Goal: Task Accomplishment & Management: Manage account settings

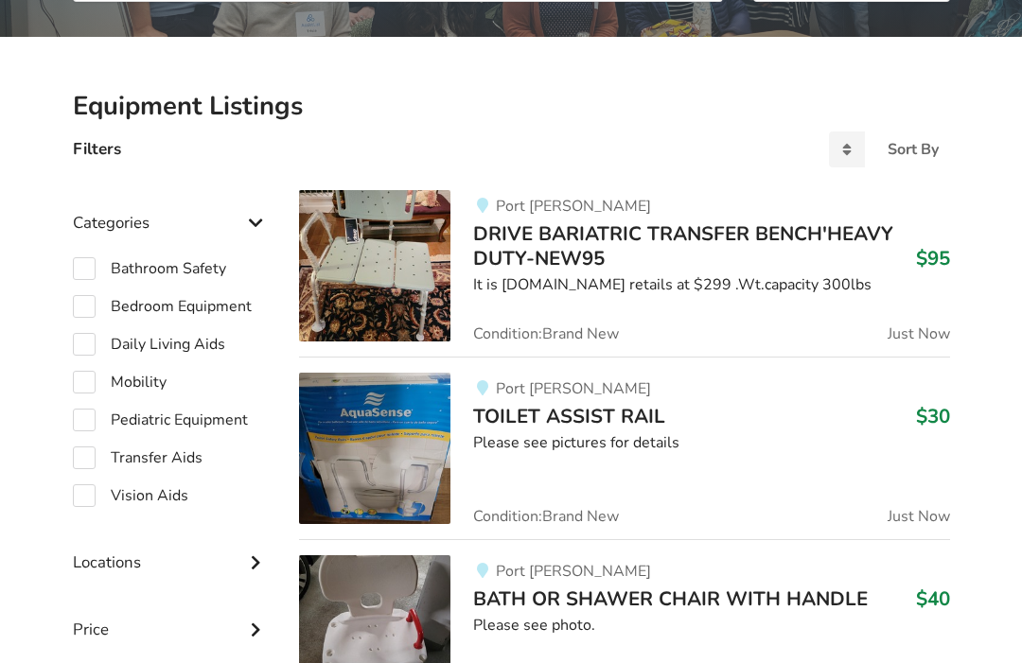
scroll to position [358, 0]
click at [96, 305] on label "Bedroom Equipment" at bounding box center [162, 306] width 179 height 23
checkbox input "true"
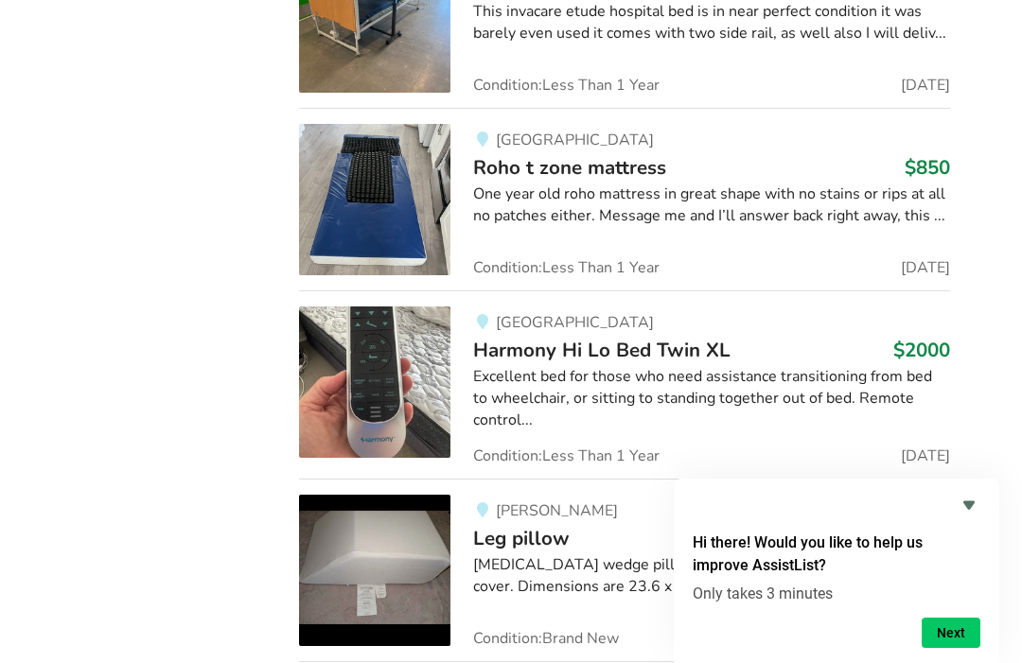
scroll to position [1349, 0]
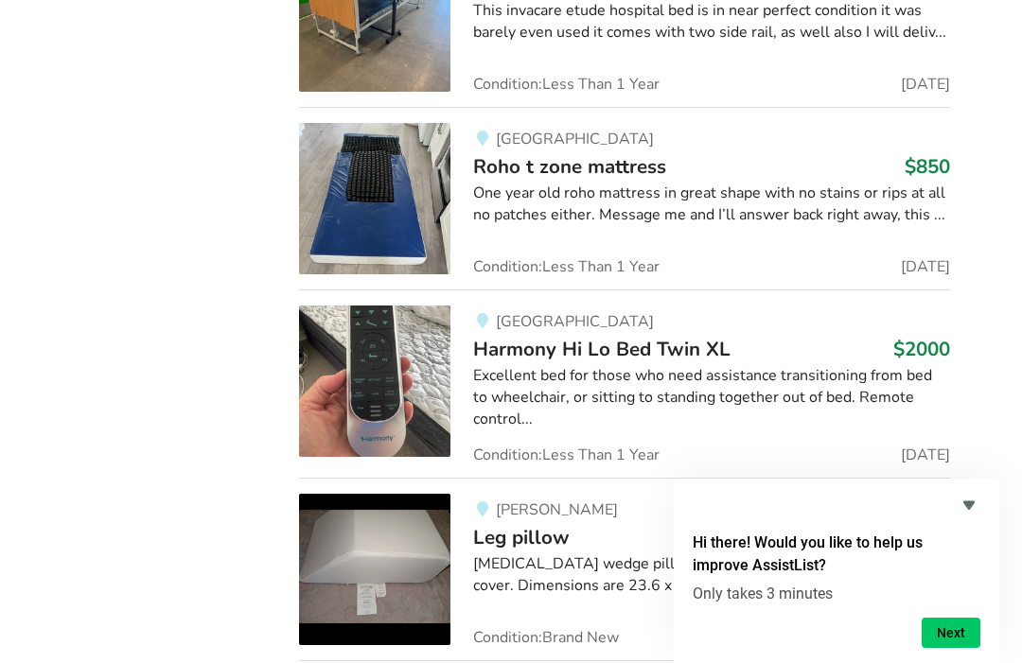
click at [811, 382] on div "Excellent bed for those who need assistance transitioning from bed to wheelchai…" at bounding box center [711, 397] width 476 height 65
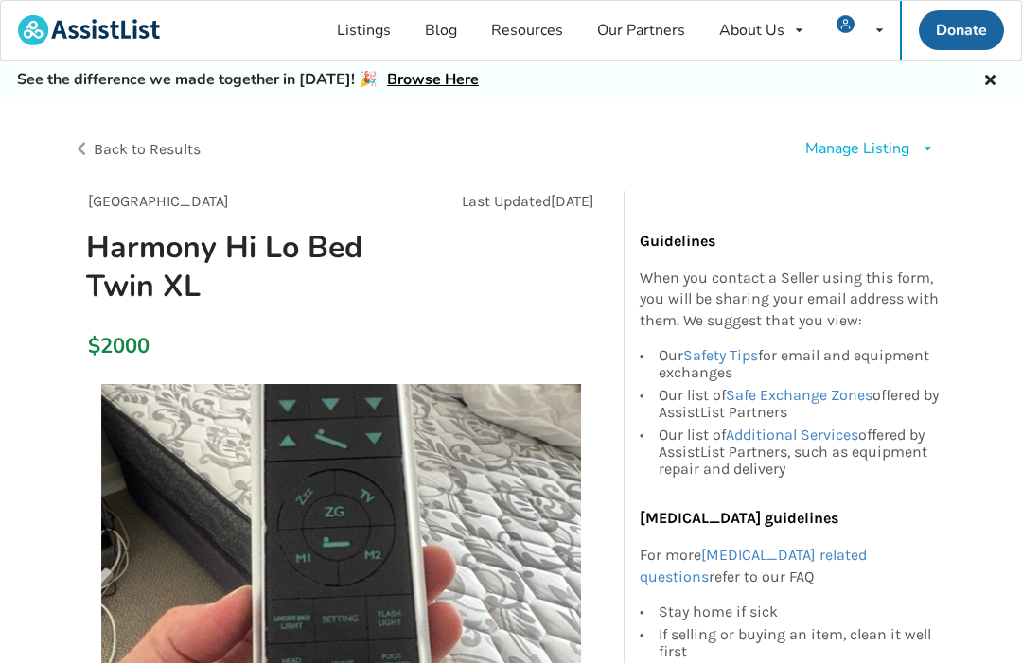
click at [888, 145] on div "Manage Listing" at bounding box center [857, 149] width 104 height 22
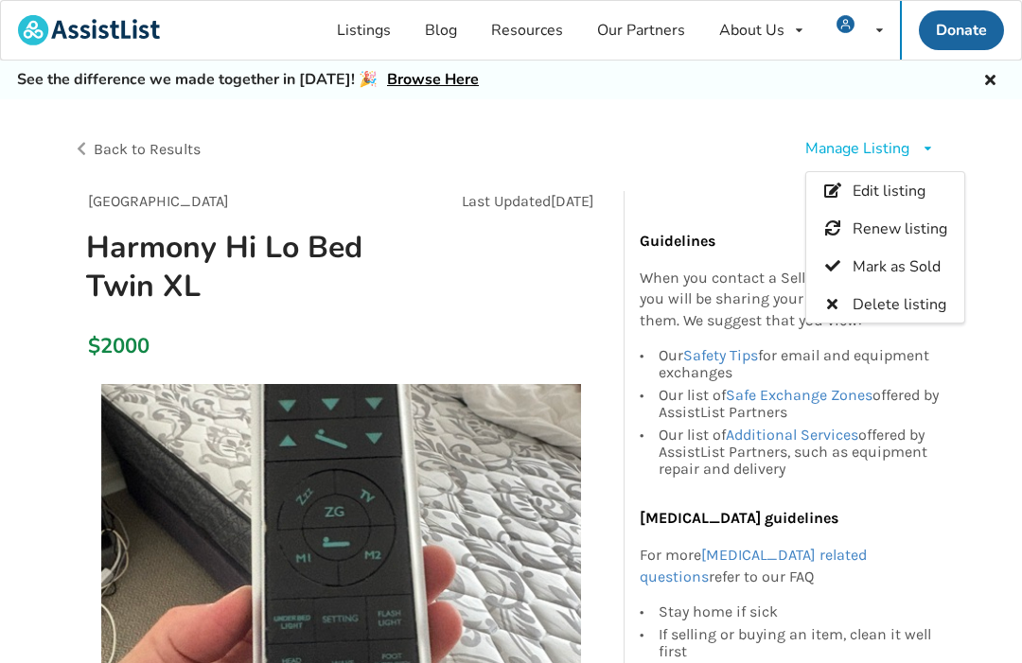
click at [906, 191] on span "Edit listing" at bounding box center [887, 191] width 73 height 21
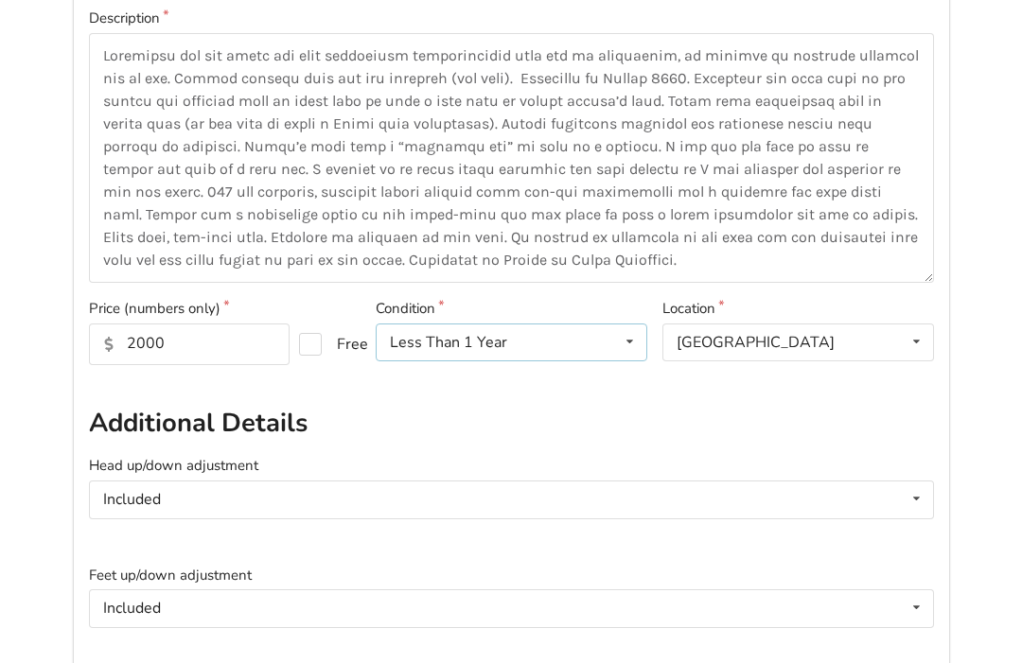
click at [626, 344] on icon at bounding box center [629, 342] width 27 height 35
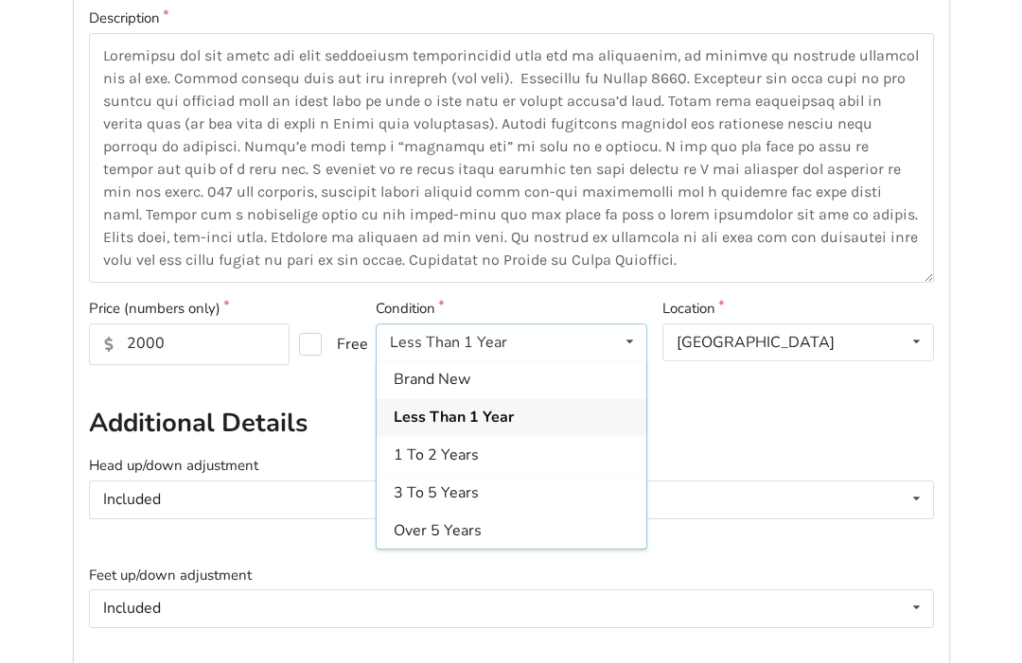
scroll to position [343, 0]
click at [762, 481] on div "Included Included Not included" at bounding box center [511, 500] width 845 height 38
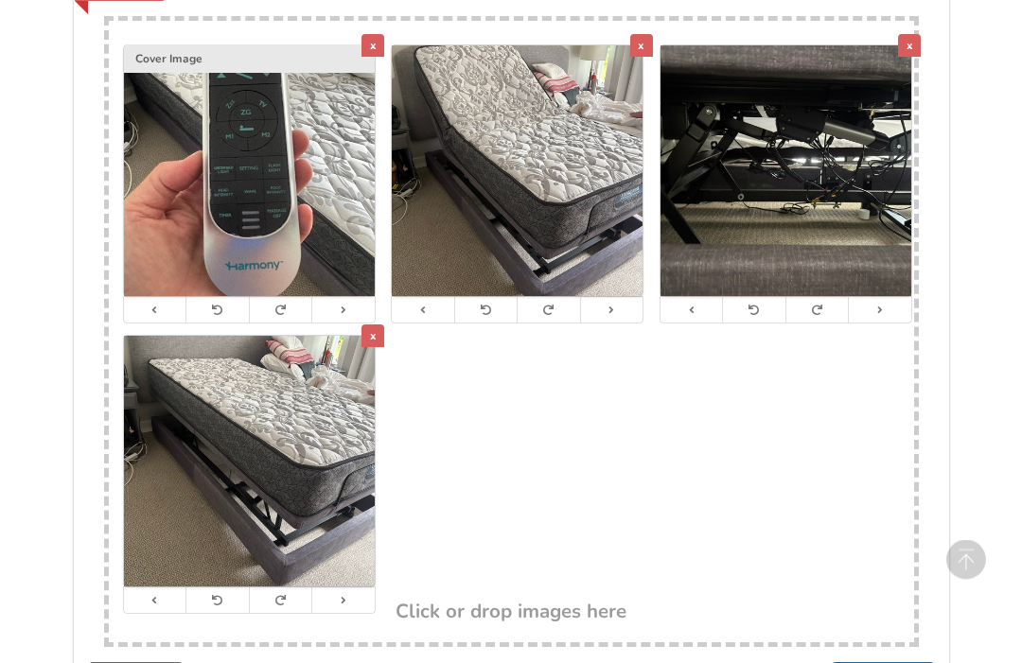
scroll to position [1334, 0]
click at [590, 528] on div "x Cover Image x x x" at bounding box center [511, 311] width 805 height 581
type input "C:\fakepath\IMG_0595.webp"
click at [563, 604] on h3 "Click or drop images here" at bounding box center [510, 611] width 231 height 25
type input "C:\fakepath\IMG_0595.webp"
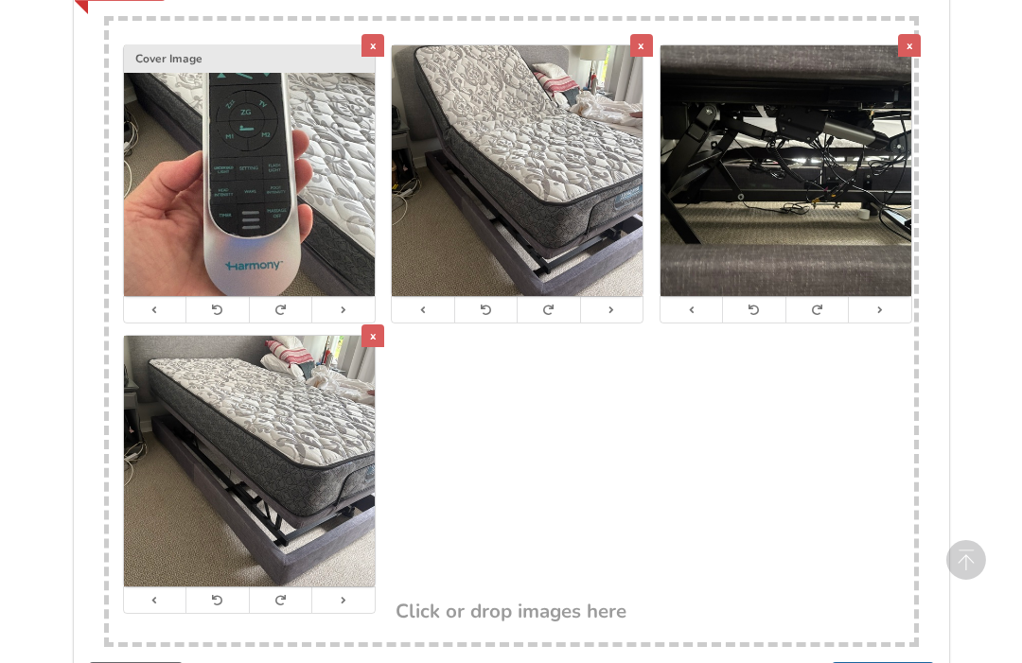
click at [579, 602] on h3 "Click or drop images here" at bounding box center [510, 611] width 231 height 25
type input "C:\fakepath\IMG_0595.webp"
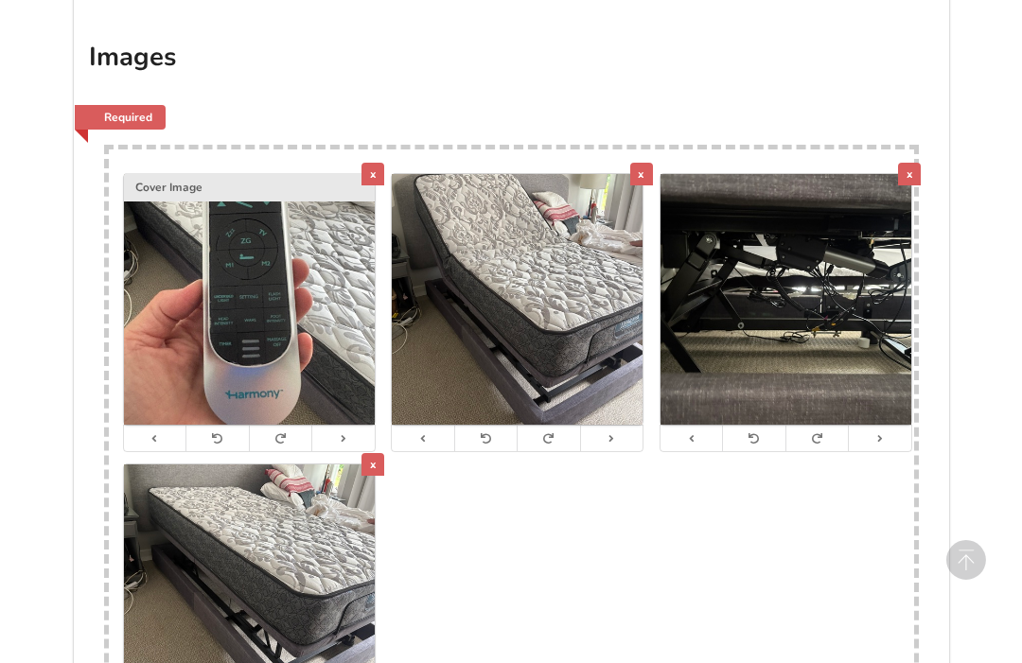
scroll to position [1207, 0]
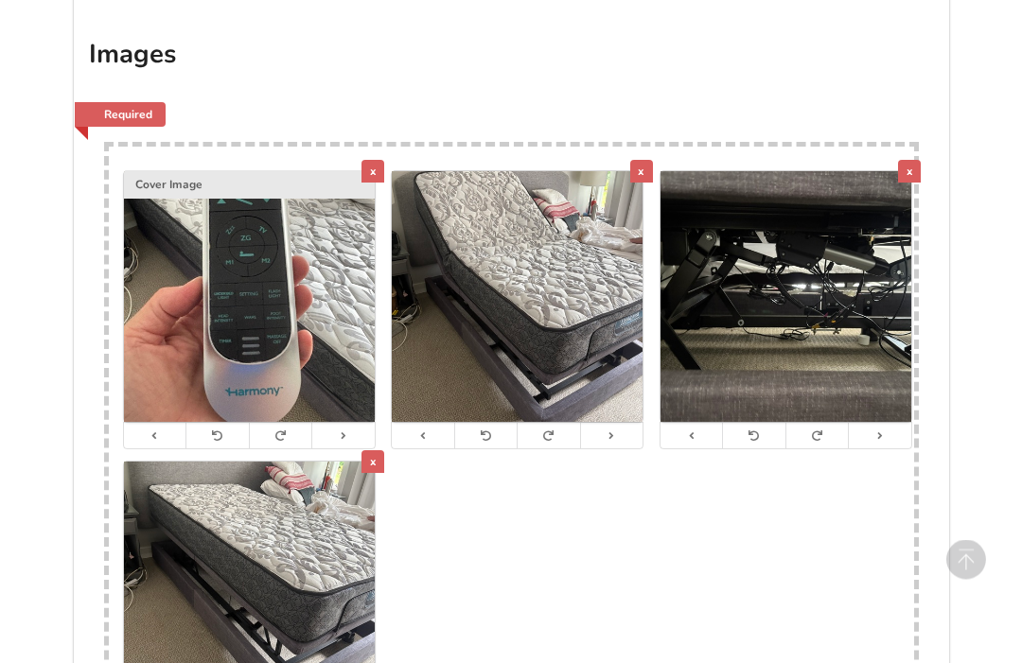
click at [157, 355] on img at bounding box center [249, 297] width 251 height 251
click at [533, 589] on div "x Cover Image x x x" at bounding box center [511, 437] width 805 height 581
click at [553, 614] on div "x Cover Image x x x" at bounding box center [511, 437] width 805 height 581
click at [646, 169] on div "x" at bounding box center [641, 171] width 23 height 23
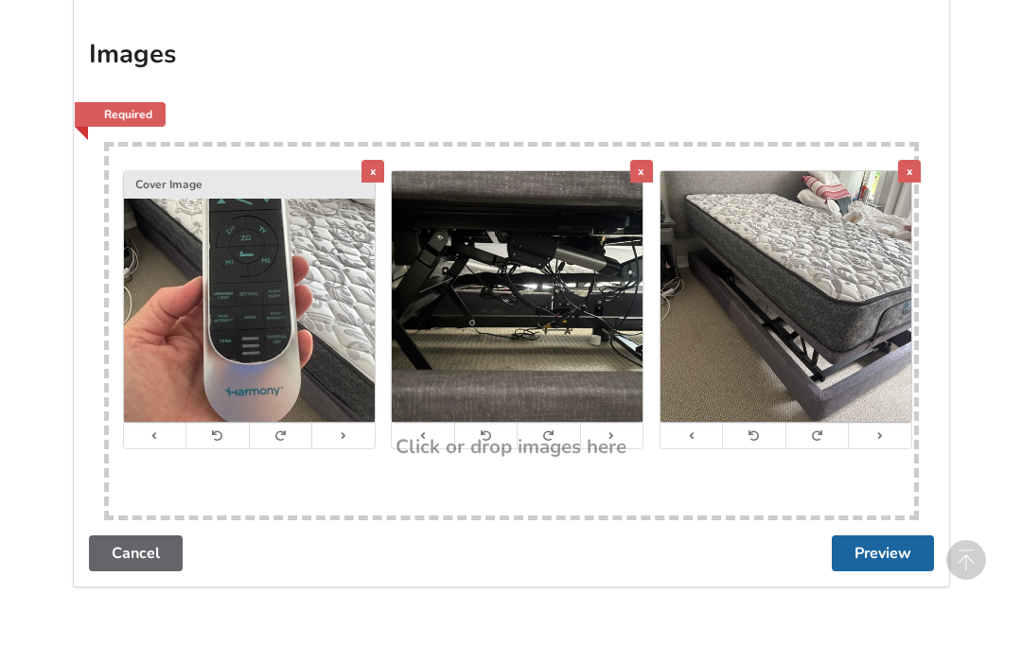
click at [652, 160] on div "x" at bounding box center [641, 171] width 23 height 23
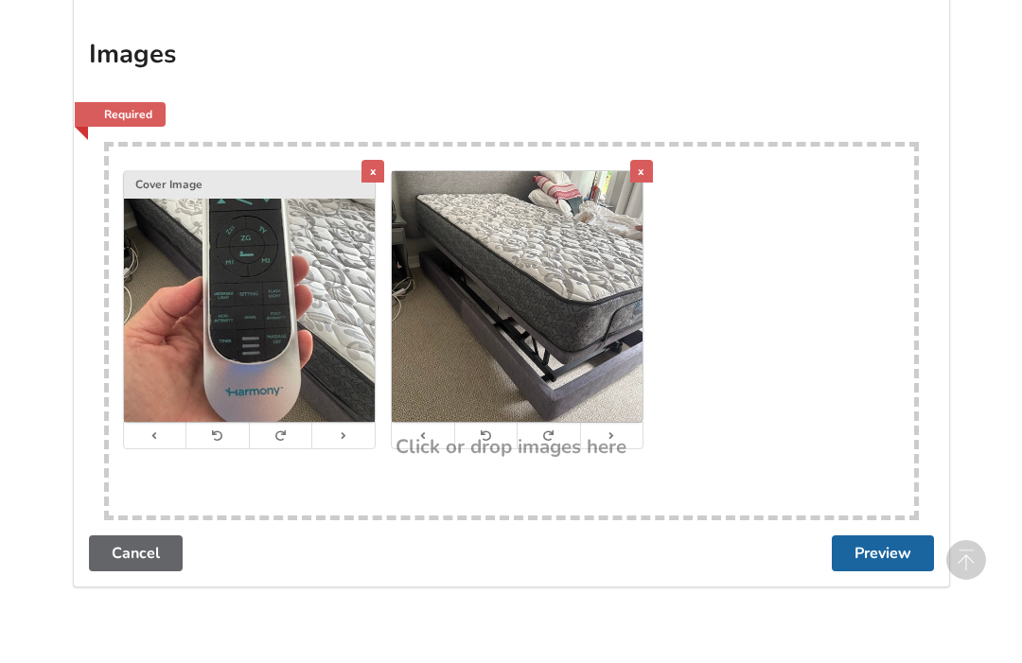
click at [376, 164] on div "x" at bounding box center [372, 171] width 23 height 23
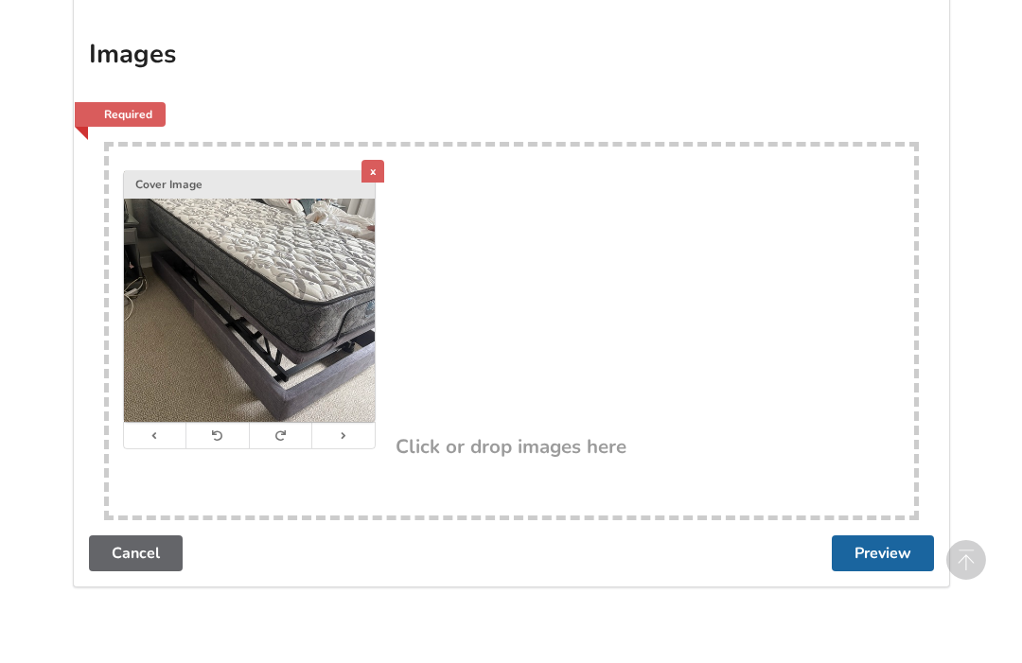
click at [373, 168] on div "x" at bounding box center [372, 171] width 23 height 23
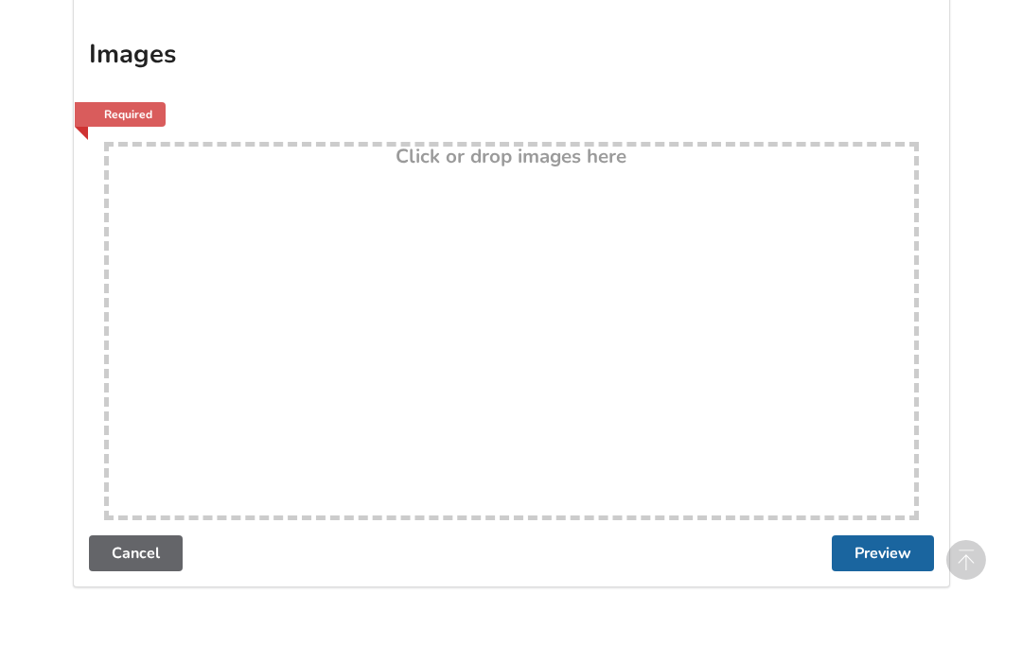
click at [167, 362] on div "Drop here! Click or drop images here" at bounding box center [511, 331] width 815 height 378
type input "C:\fakepath\IMG_0595.webp"
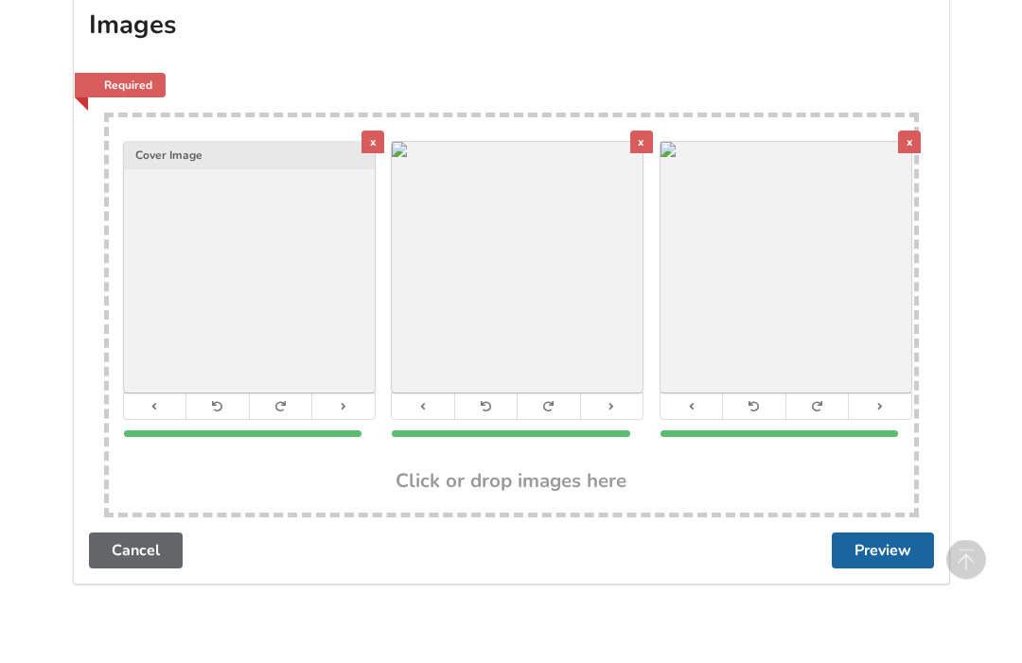
scroll to position [1242, 0]
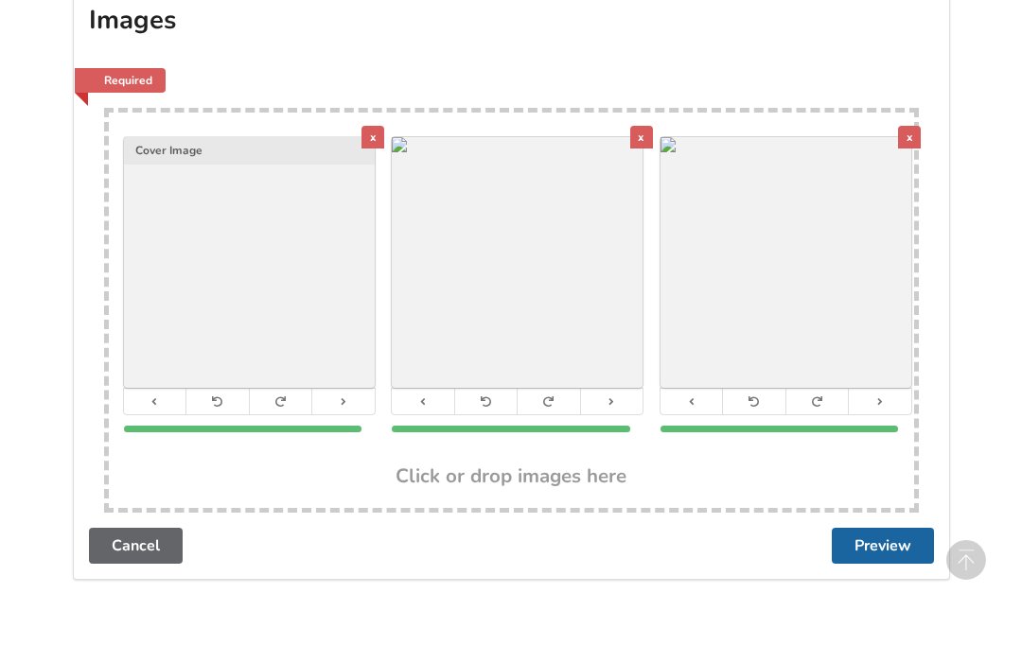
click at [517, 472] on h3 "Click or drop images here" at bounding box center [510, 476] width 231 height 25
type input "C:\fakepath\IMG_0596.jpeg"
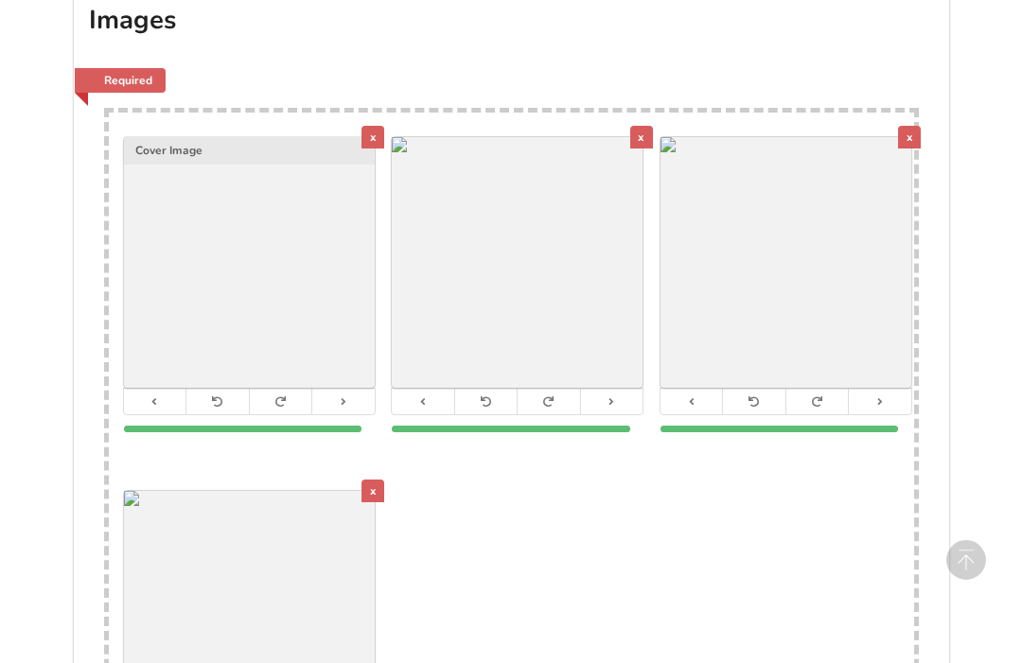
click at [374, 138] on div "x" at bounding box center [372, 137] width 23 height 23
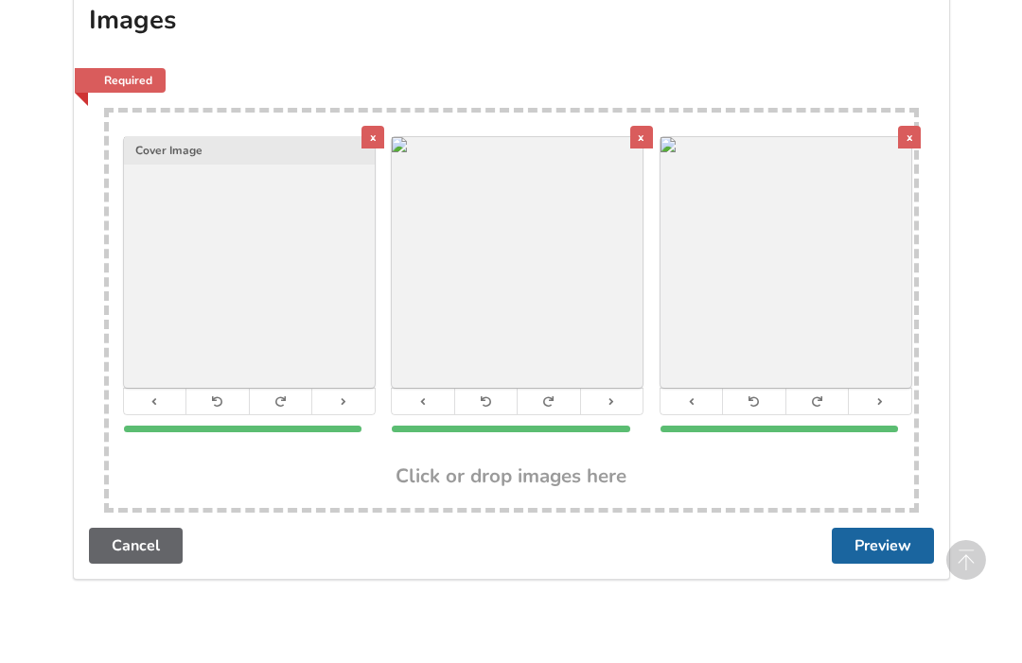
click at [652, 128] on div "x" at bounding box center [641, 137] width 23 height 23
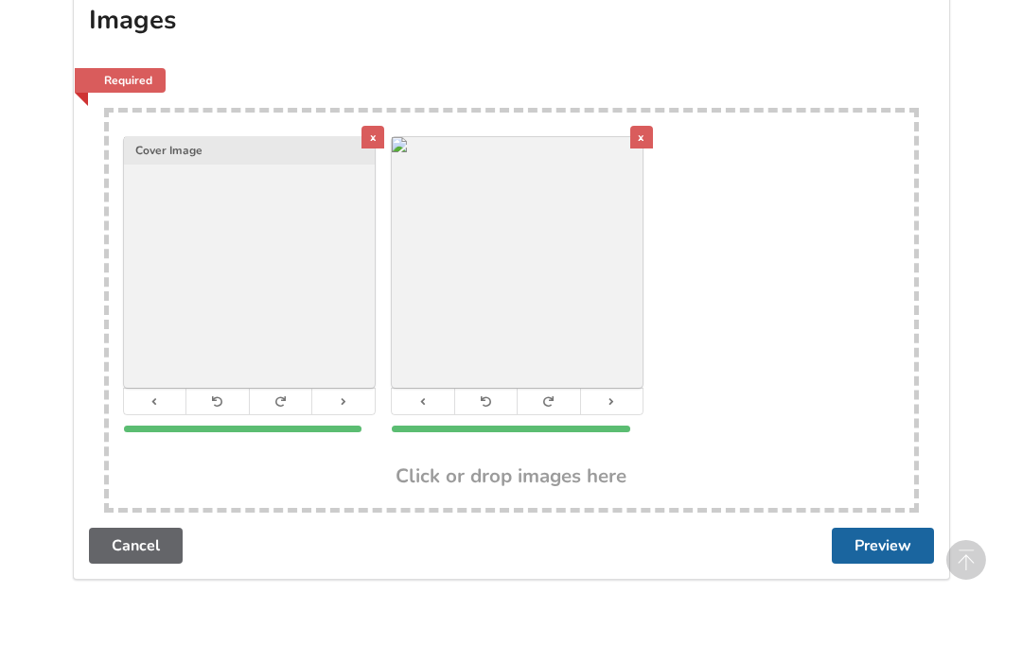
click at [377, 127] on div "x" at bounding box center [372, 137] width 23 height 23
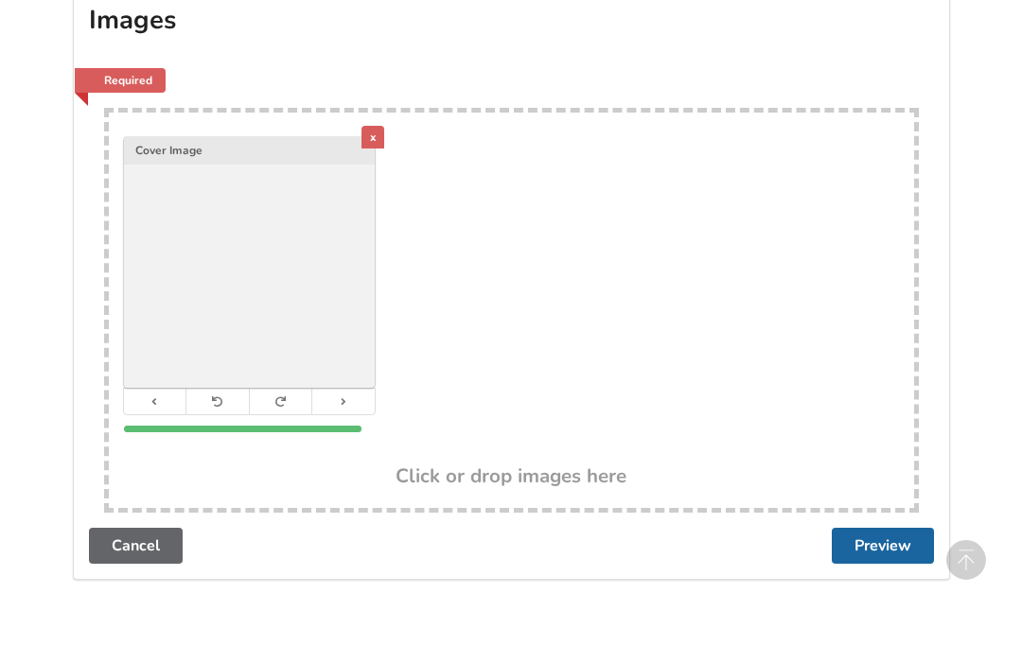
click at [563, 480] on h3 "Click or drop images here" at bounding box center [510, 476] width 231 height 25
type input "C:\fakepath\IMG_0595.webp"
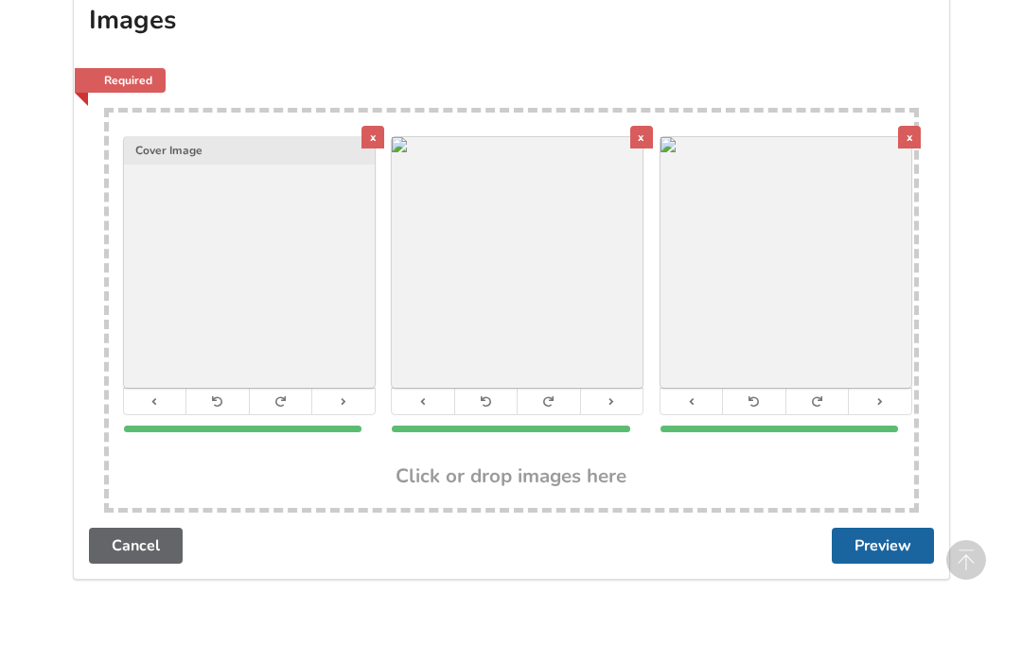
click at [891, 539] on button "Preview" at bounding box center [883, 546] width 102 height 36
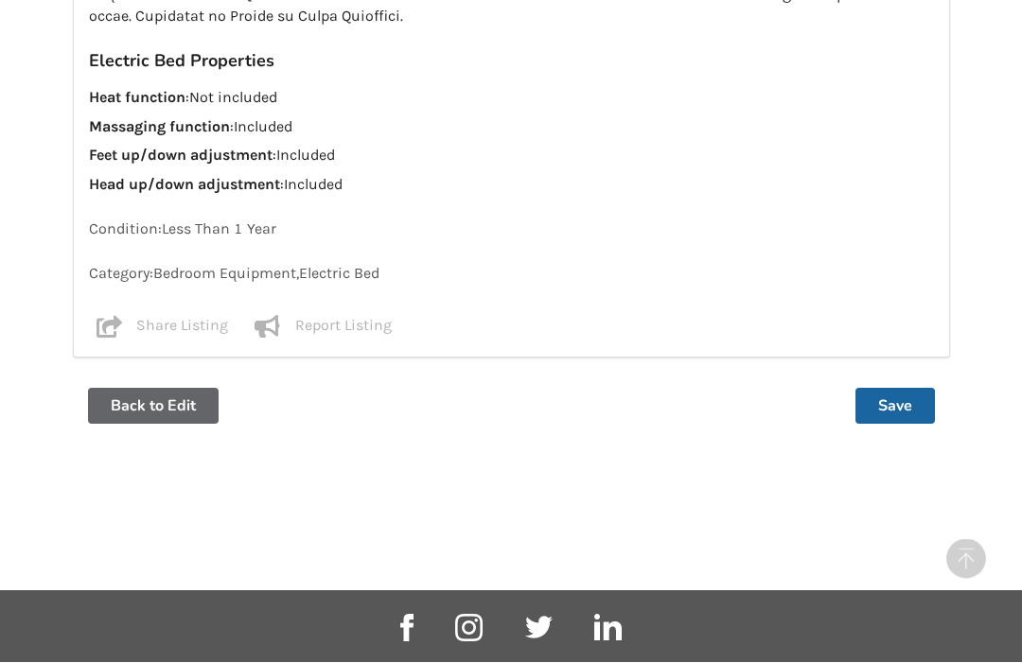
scroll to position [1160, 0]
click at [909, 394] on button "Save" at bounding box center [894, 408] width 79 height 36
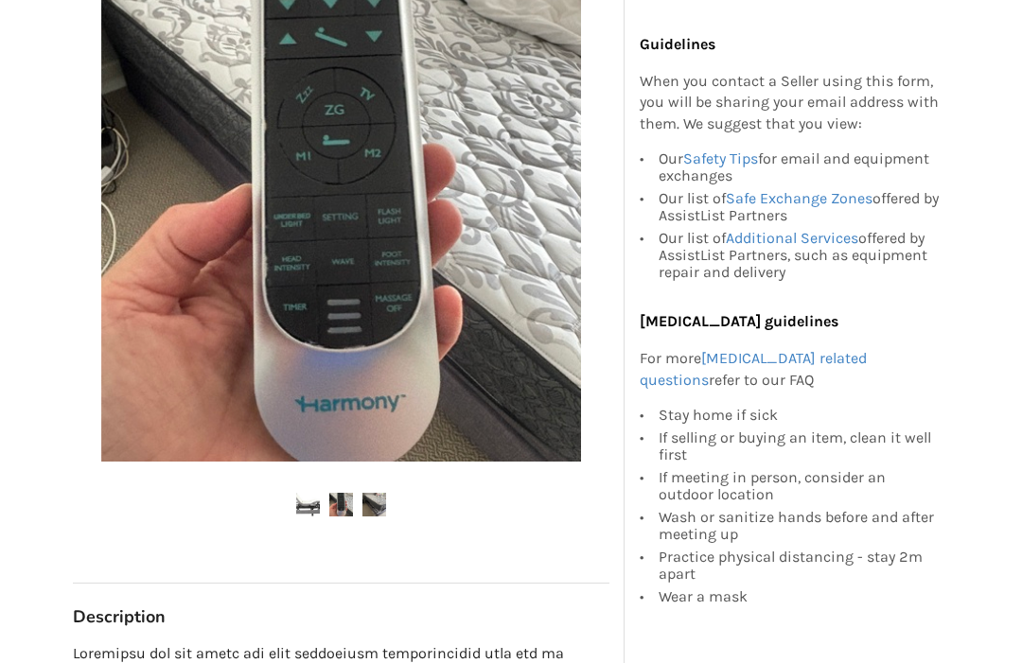
scroll to position [402, 0]
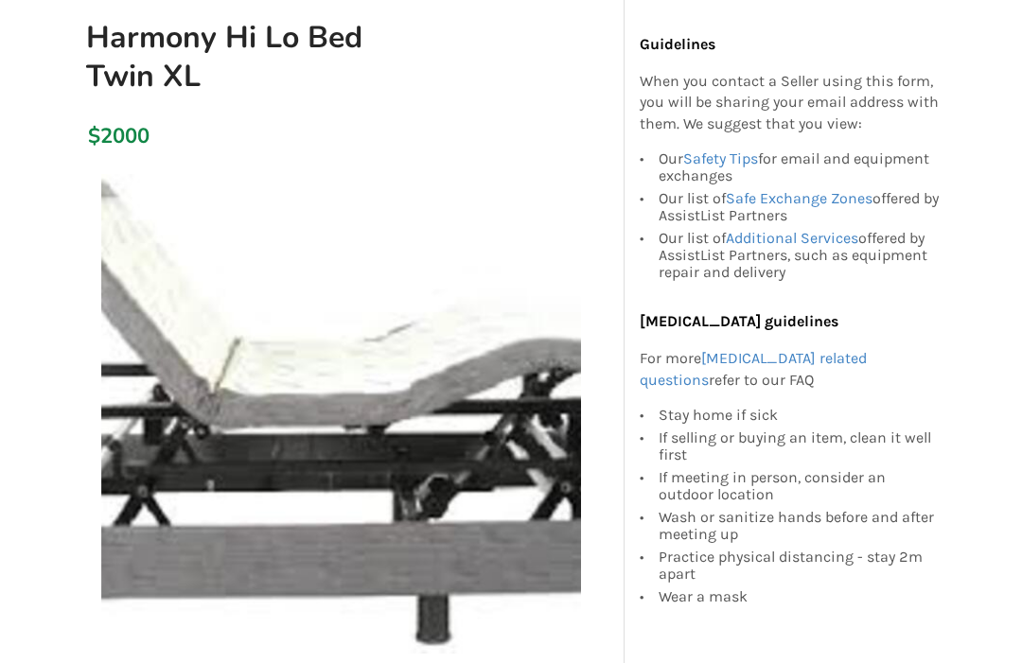
scroll to position [198, 0]
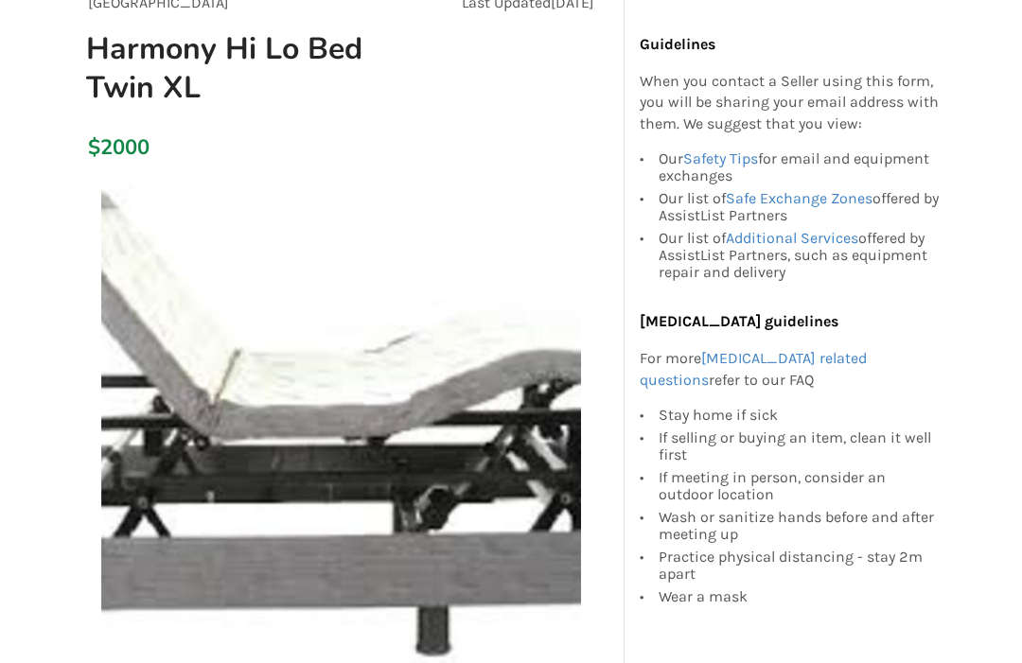
click at [188, 377] on img at bounding box center [341, 426] width 480 height 480
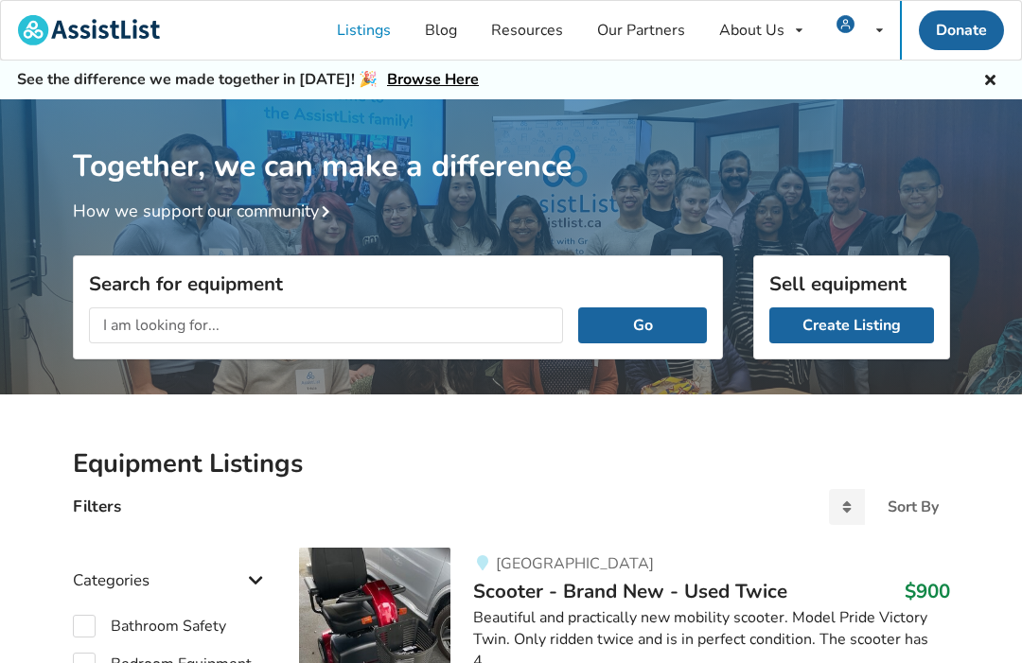
click at [382, 37] on link "Listings" at bounding box center [364, 30] width 88 height 59
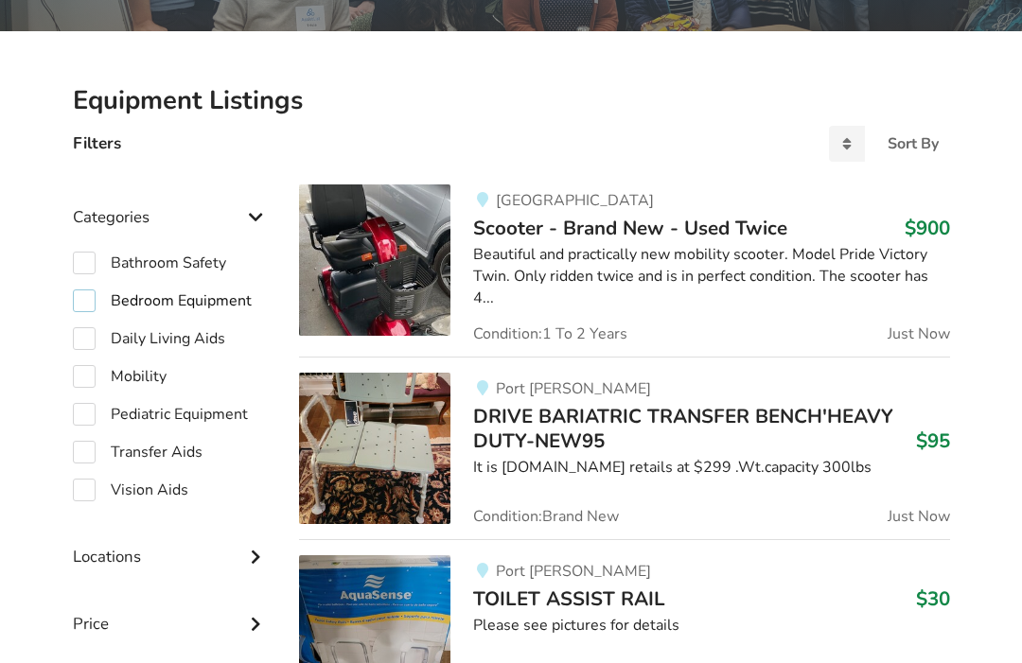
click at [142, 300] on label "Bedroom Equipment" at bounding box center [162, 301] width 179 height 23
checkbox input "true"
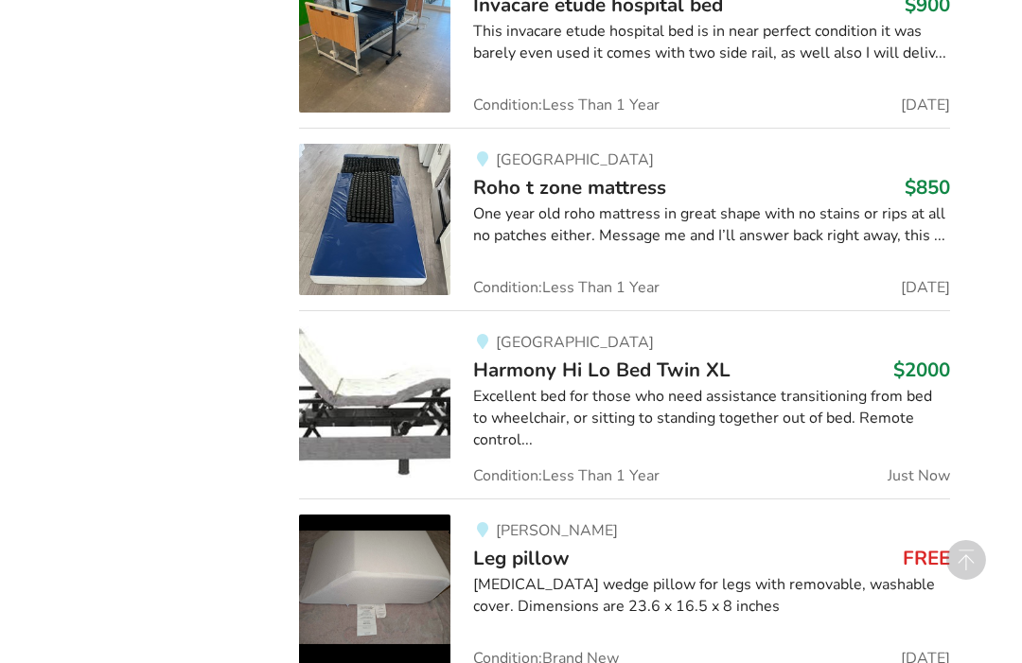
scroll to position [1339, 0]
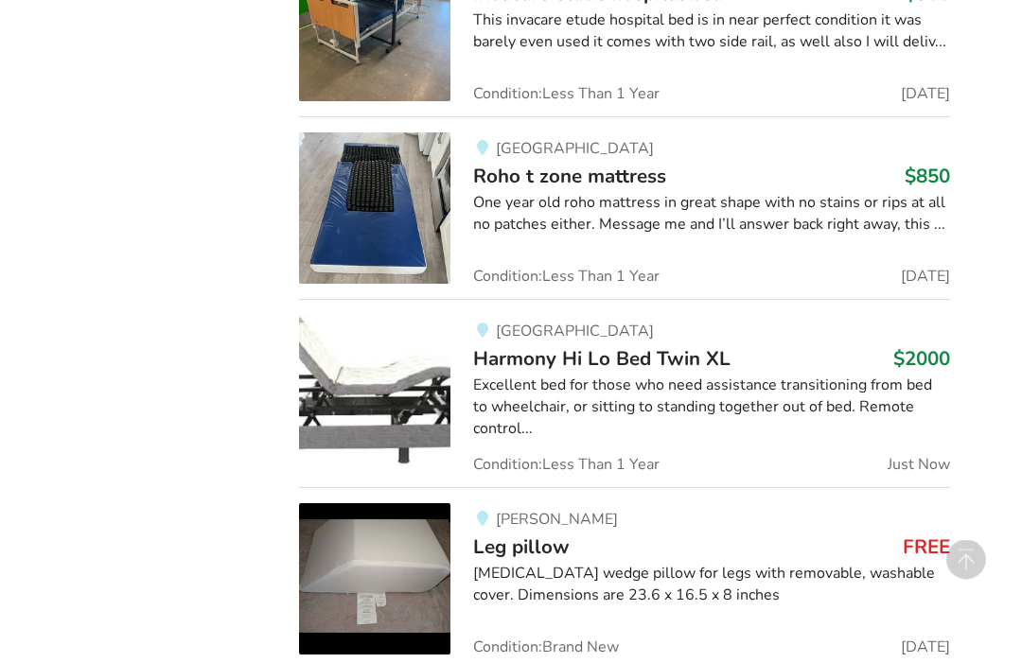
click at [703, 380] on div "Excellent bed for those who need assistance transitioning from bed to wheelchai…" at bounding box center [711, 408] width 476 height 65
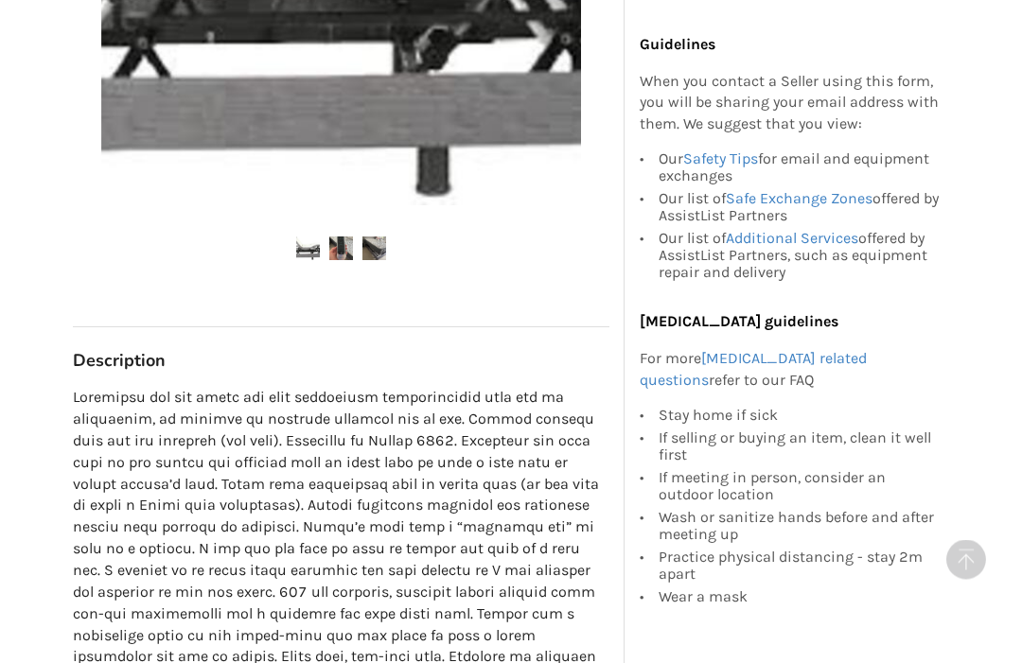
scroll to position [706, 0]
